Goal: Find specific fact

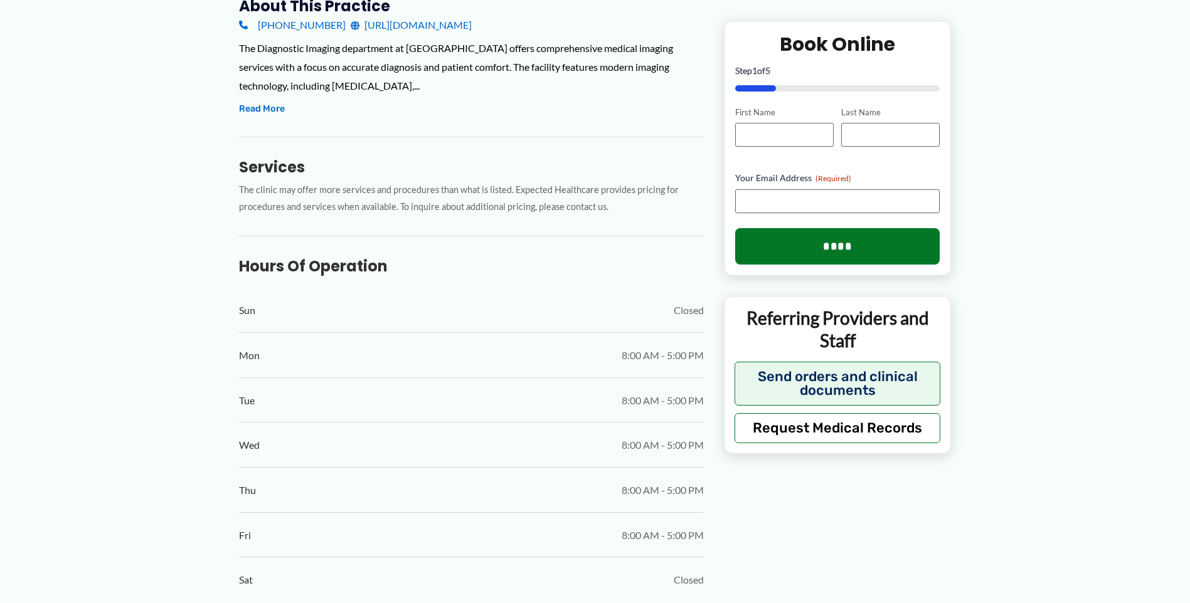
scroll to position [314, 0]
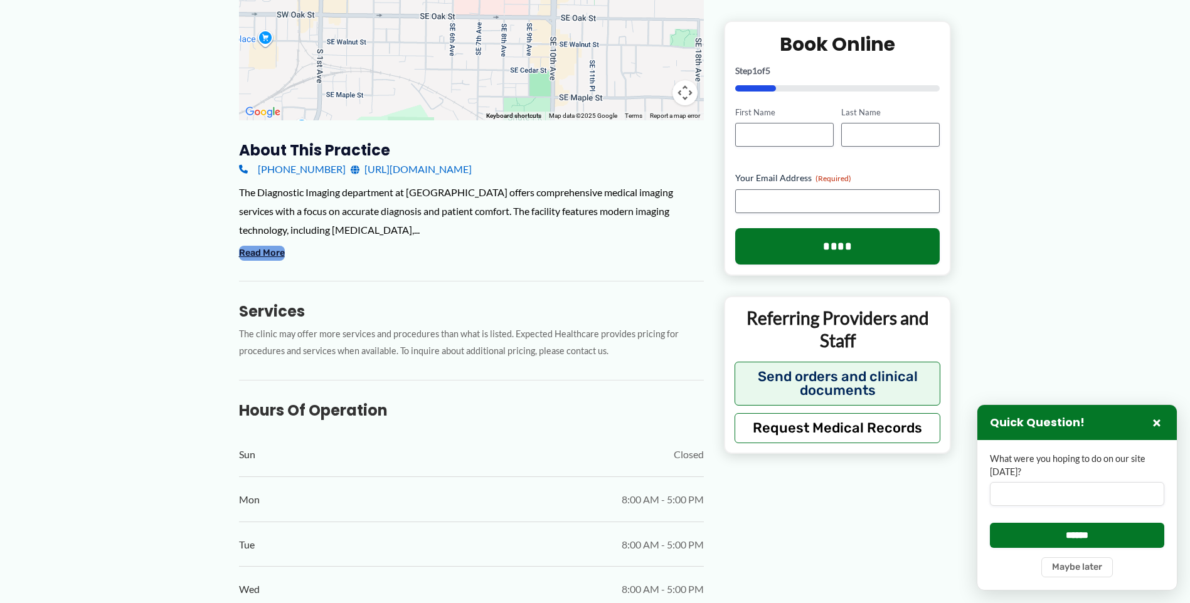
click at [241, 247] on button "Read More" at bounding box center [262, 253] width 46 height 15
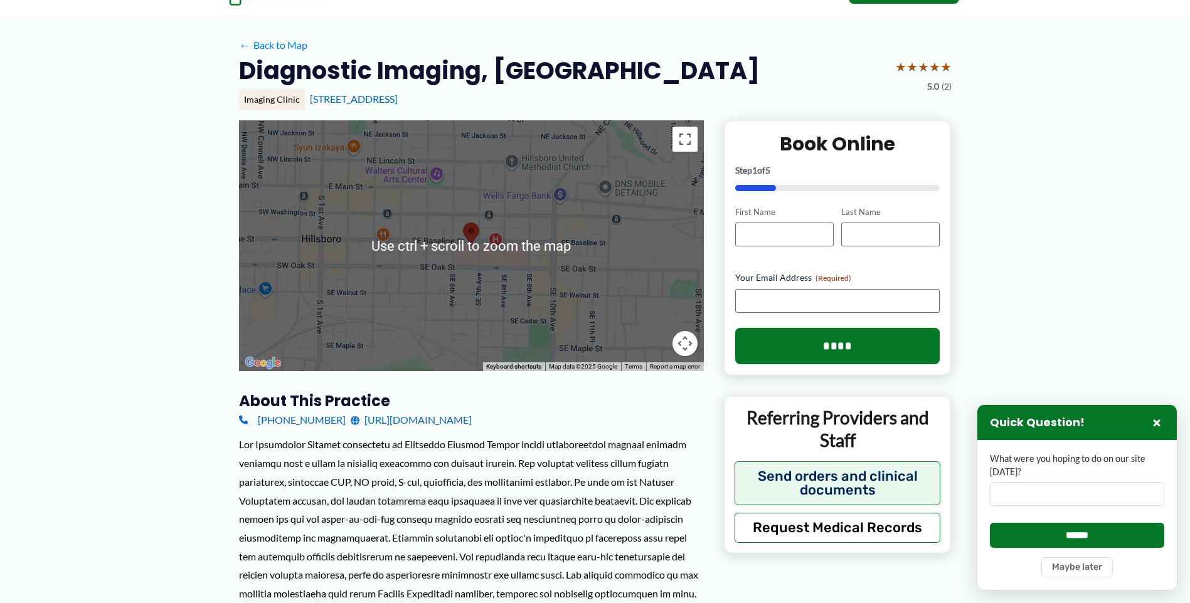
scroll to position [0, 0]
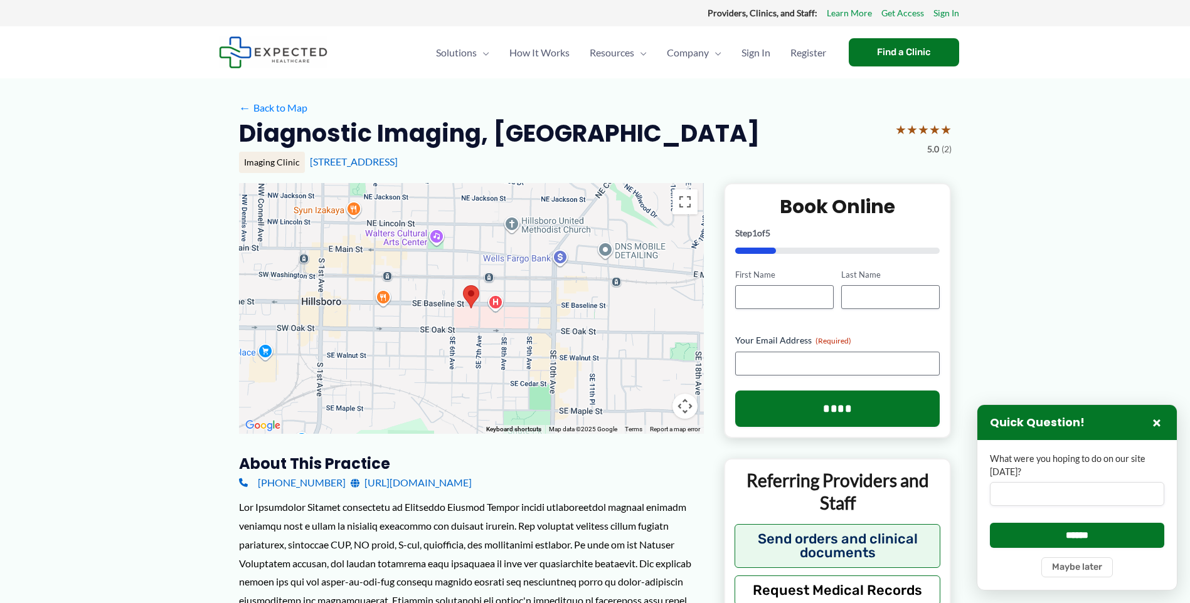
click at [472, 295] on img at bounding box center [471, 296] width 16 height 23
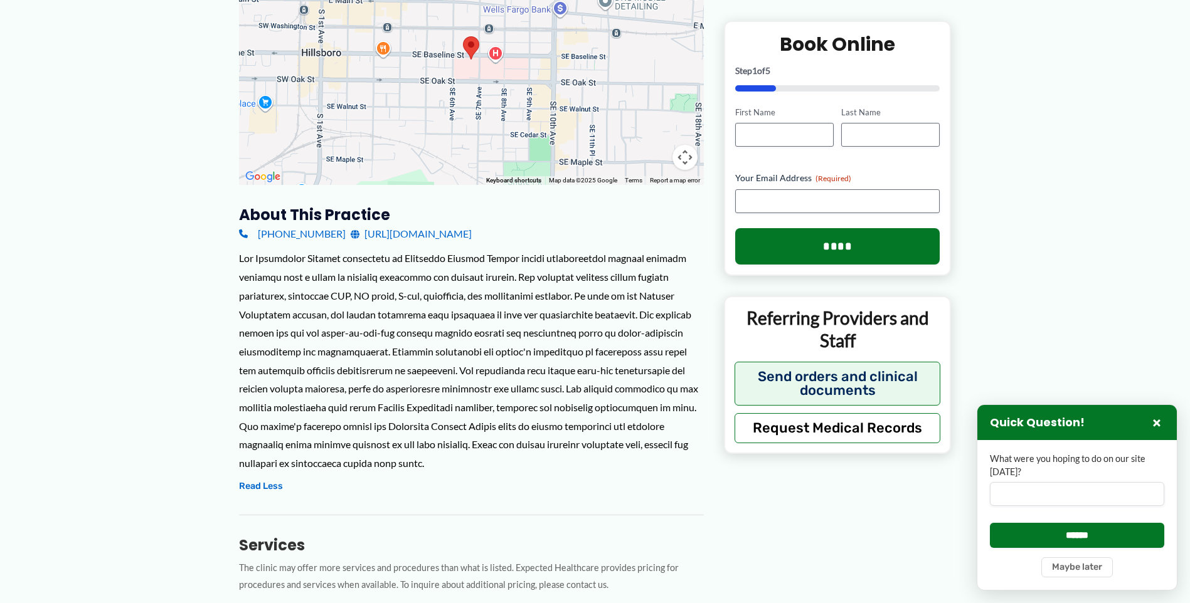
scroll to position [230, 0]
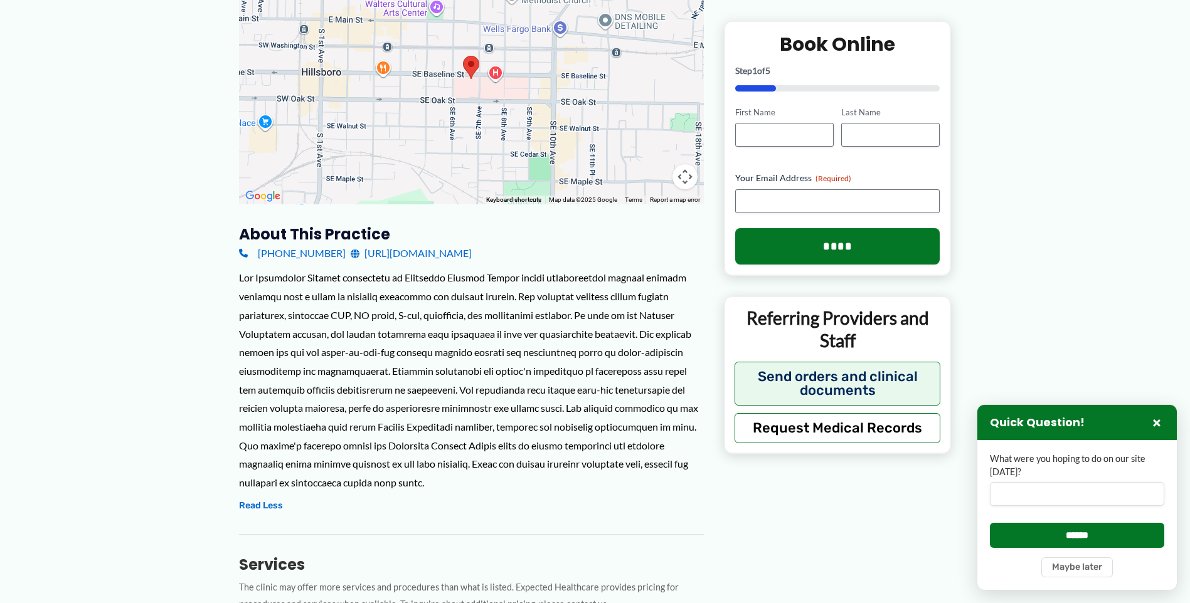
click at [476, 63] on img at bounding box center [471, 67] width 16 height 23
click at [470, 66] on img at bounding box center [471, 67] width 16 height 23
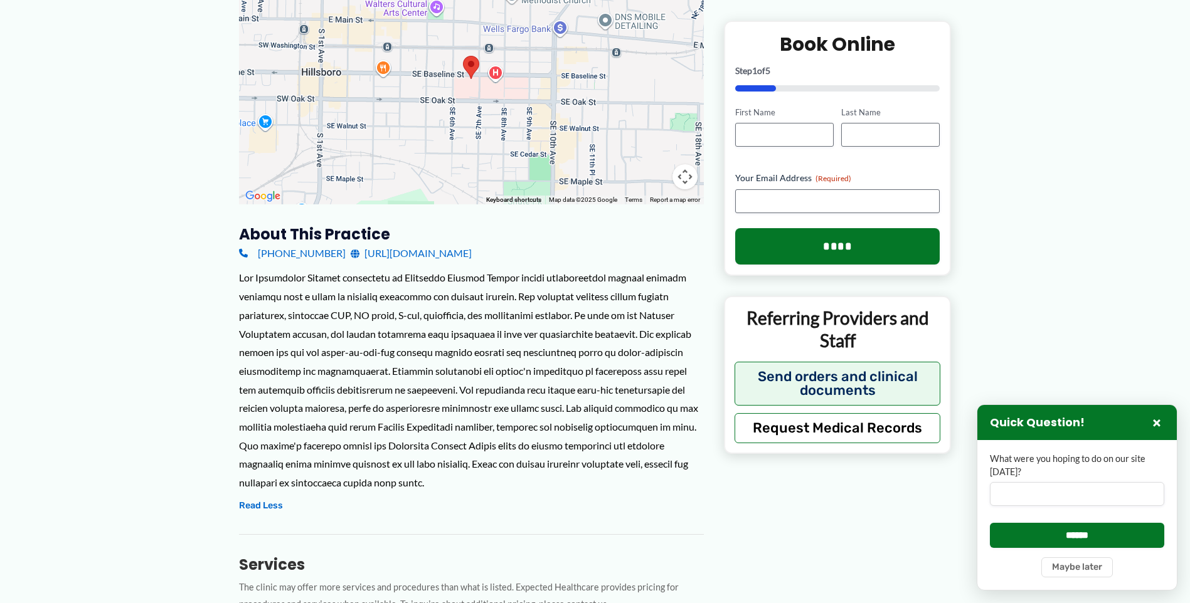
click at [470, 66] on img at bounding box center [471, 67] width 16 height 23
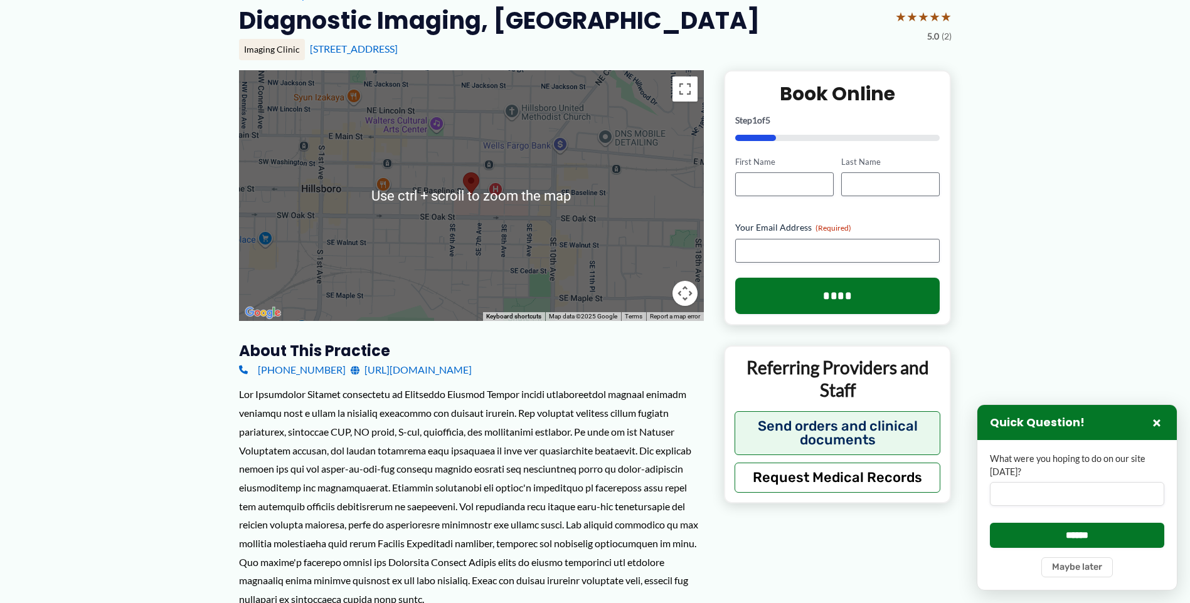
scroll to position [0, 0]
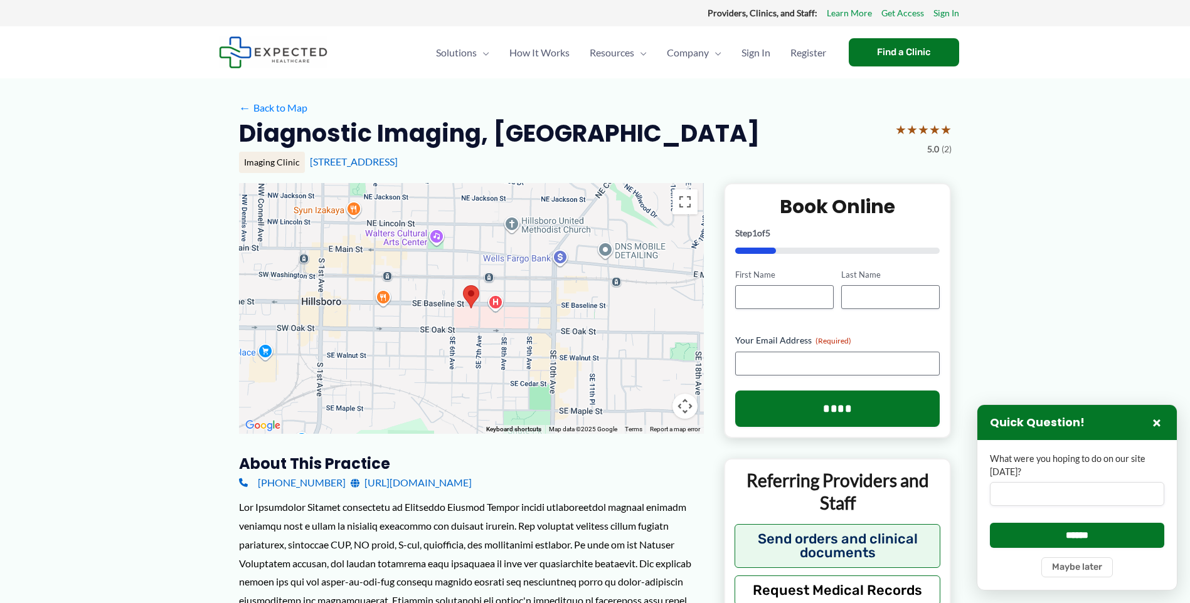
drag, startPoint x: 485, startPoint y: 160, endPoint x: 304, endPoint y: 166, distance: 180.7
click at [304, 166] on div "Imaging Clinic [STREET_ADDRESS]" at bounding box center [595, 162] width 713 height 21
copy div "[STREET_ADDRESS]"
drag, startPoint x: 231, startPoint y: 132, endPoint x: 797, endPoint y: 140, distance: 566.4
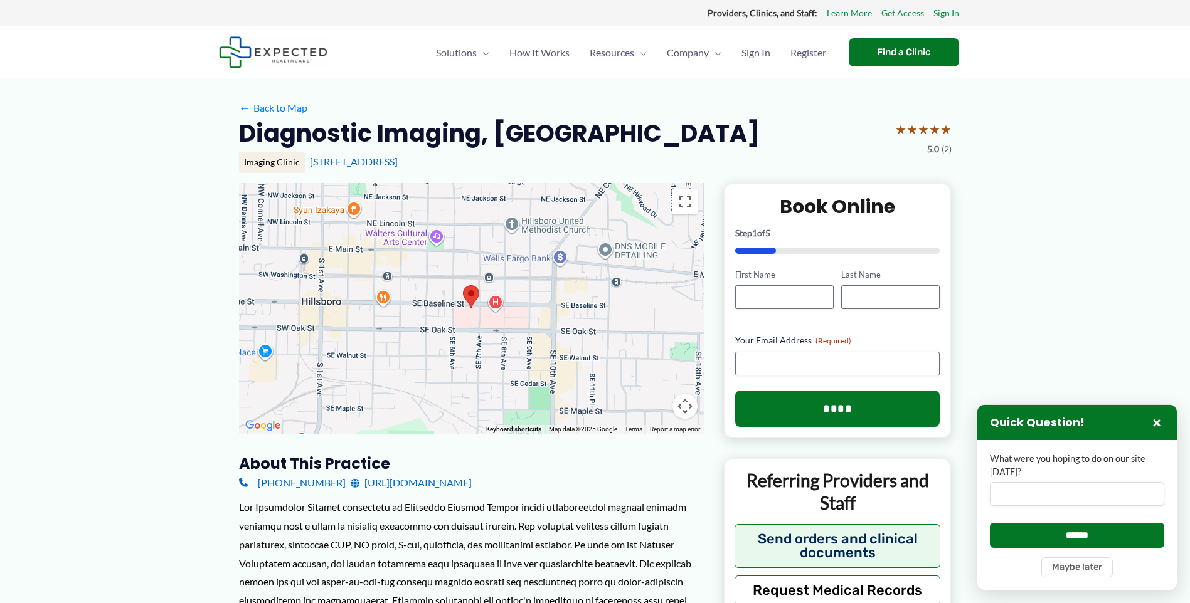
copy h2 "Diagnostic Imaging, [GEOGRAPHIC_DATA]"
